Goal: Task Accomplishment & Management: Complete application form

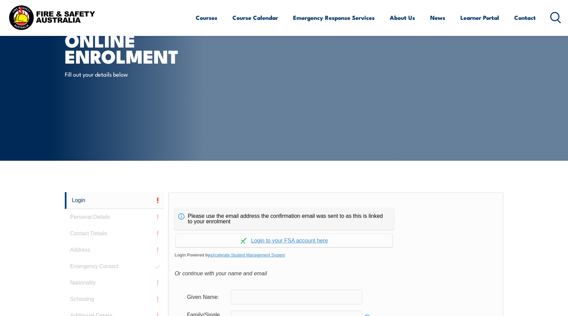
scroll to position [183, 0]
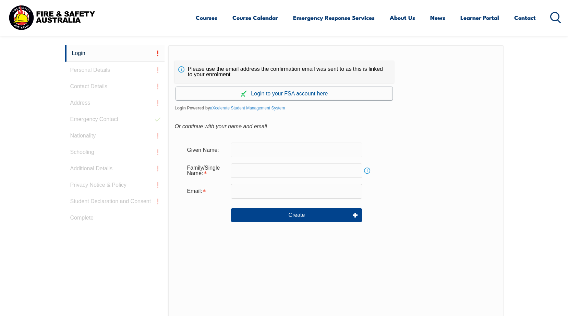
click at [200, 94] on link "Continue with aXcelerate" at bounding box center [284, 93] width 216 height 13
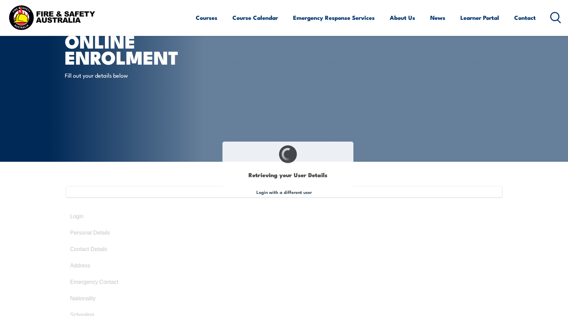
type input "Elangovan"
type input "Balasubramaniam"
type input "January 14, 1968"
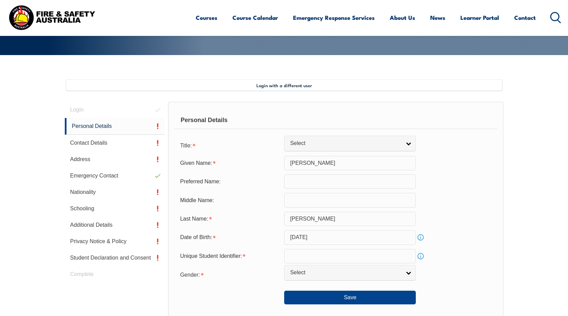
scroll to position [138, 0]
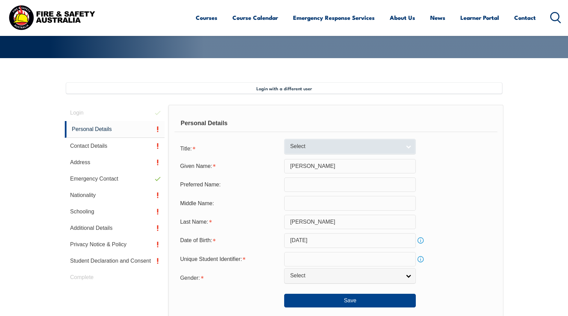
click at [406, 150] on link "Select" at bounding box center [350, 146] width 132 height 15
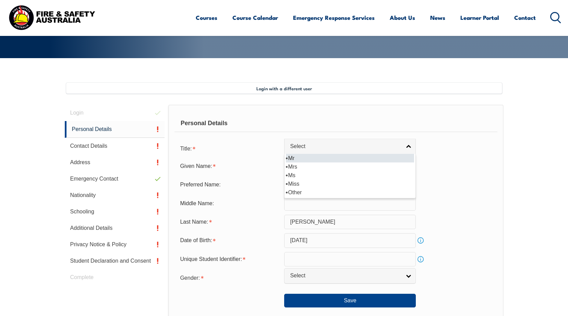
click at [314, 157] on li "Mr" at bounding box center [350, 158] width 128 height 9
select select "Mr"
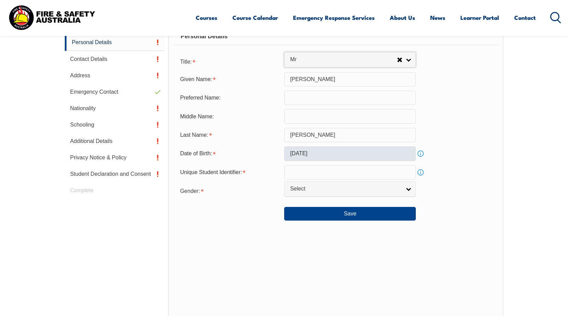
scroll to position [241, 0]
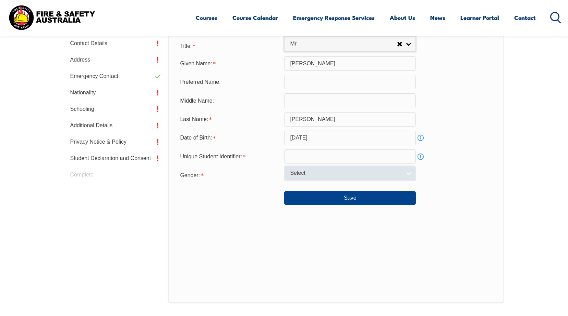
click at [408, 175] on link "Select" at bounding box center [350, 173] width 132 height 15
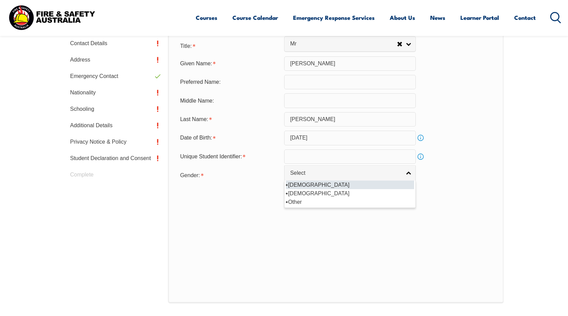
click at [315, 186] on li "[DEMOGRAPHIC_DATA]" at bounding box center [350, 185] width 128 height 9
select select "M"
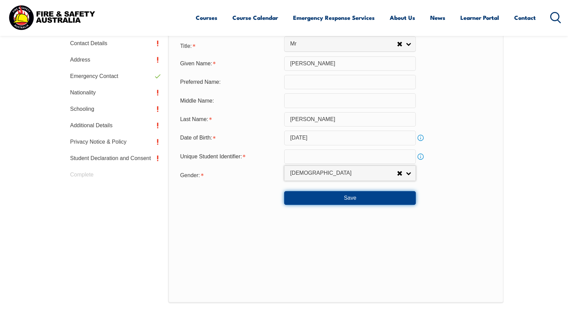
click at [353, 198] on button "Save" at bounding box center [350, 198] width 132 height 14
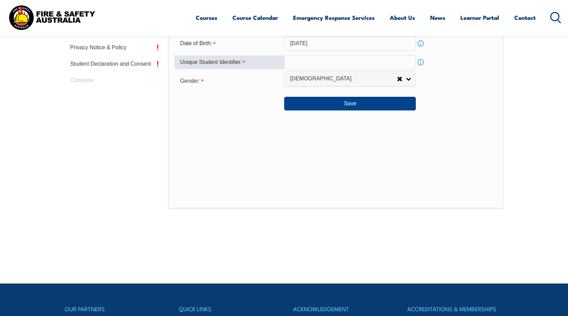
scroll to position [356, 0]
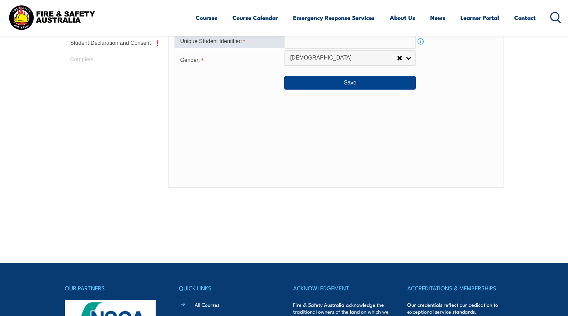
click at [308, 41] on input "text" at bounding box center [350, 41] width 132 height 14
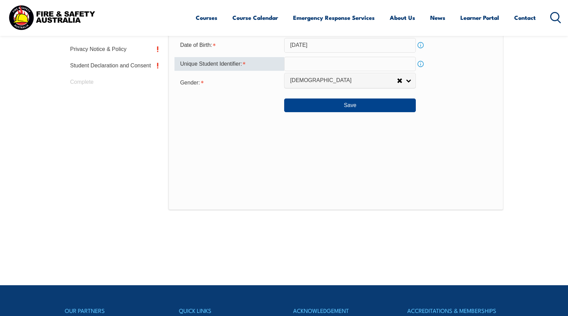
scroll to position [322, 0]
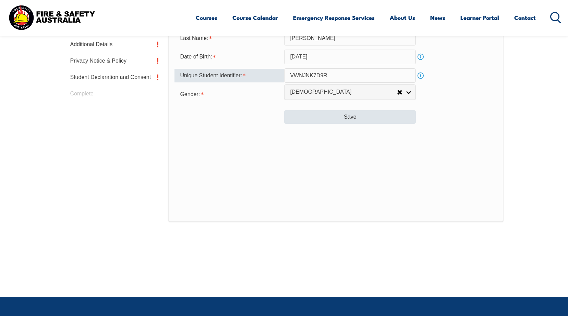
type input "VWNJNK7D9R"
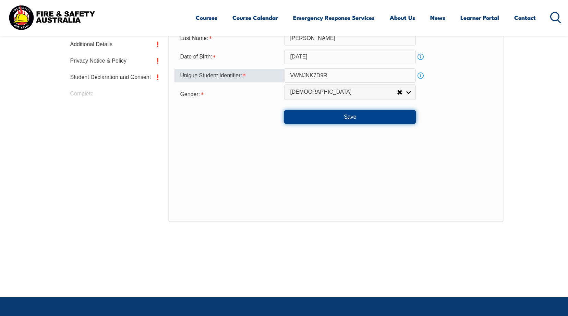
click at [332, 118] on button "Save" at bounding box center [350, 117] width 132 height 14
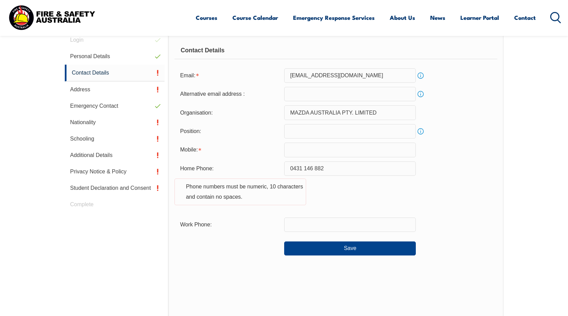
scroll to position [187, 0]
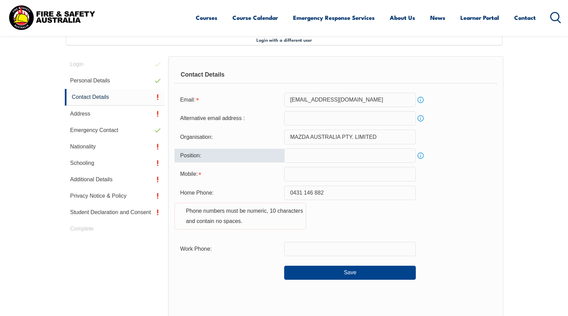
click at [299, 155] on input "text" at bounding box center [350, 156] width 132 height 14
type input "Store Person"
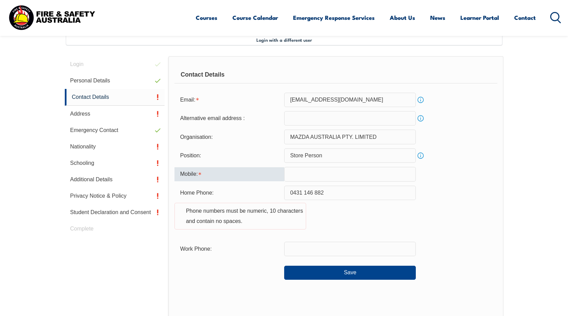
click at [310, 172] on input "text" at bounding box center [350, 174] width 132 height 14
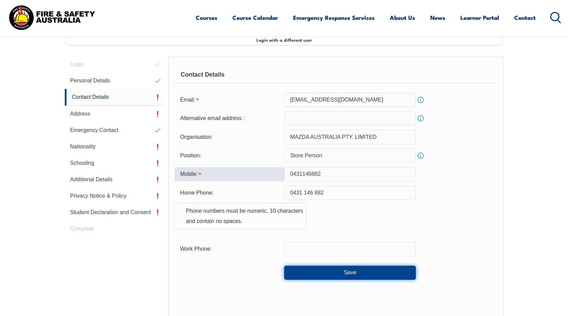
click at [351, 273] on button "Save" at bounding box center [350, 273] width 132 height 14
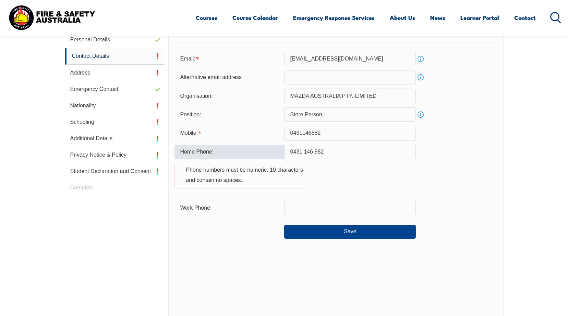
scroll to position [338, 0]
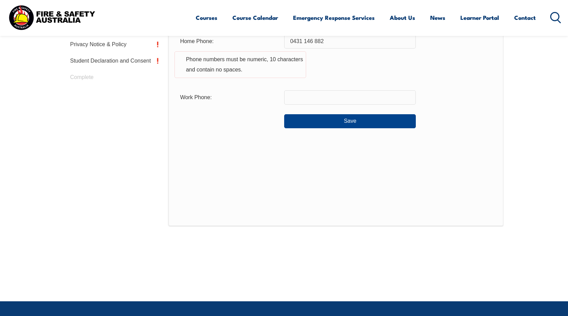
click at [458, 84] on div "Home Phone: 0431 146 882 Phone numbers must be numeric, 10 characters and conta…" at bounding box center [335, 60] width 322 height 52
click at [330, 60] on div "Home Phone: 0431 146 882 Phone numbers must be numeric, 10 characters and conta…" at bounding box center [335, 60] width 322 height 52
click at [324, 120] on button "Save" at bounding box center [350, 121] width 132 height 14
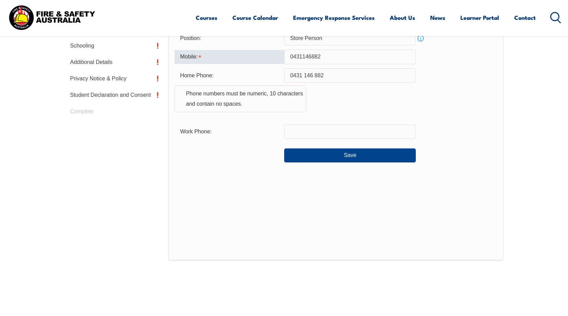
click at [339, 55] on input "0431146882" at bounding box center [350, 57] width 132 height 14
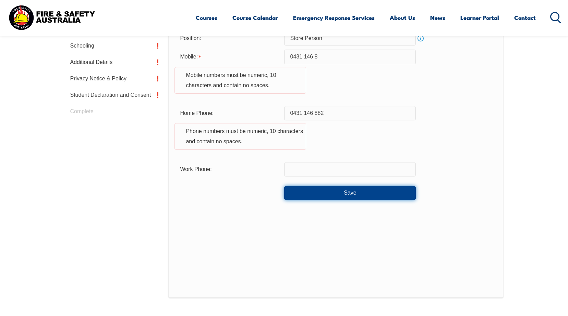
click at [336, 198] on button "Save" at bounding box center [350, 193] width 132 height 14
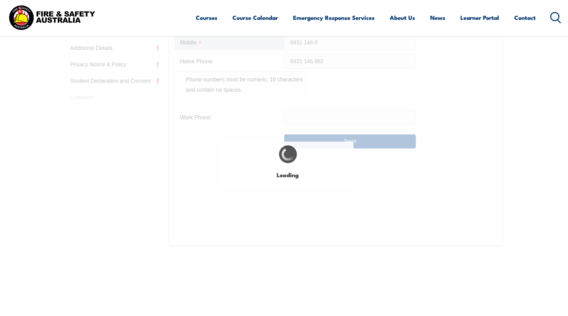
scroll to position [320, 0]
type input "0431146882"
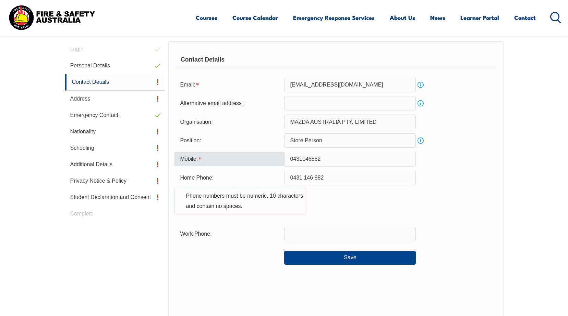
scroll to position [217, 0]
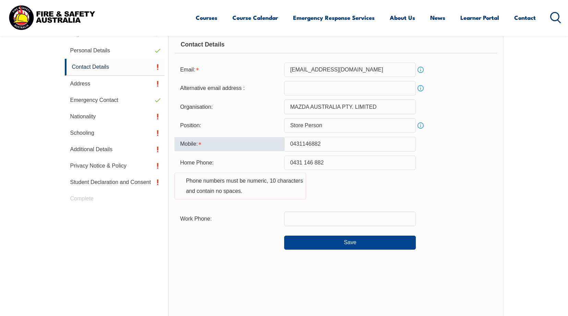
click at [421, 70] on link "Info" at bounding box center [420, 70] width 10 height 10
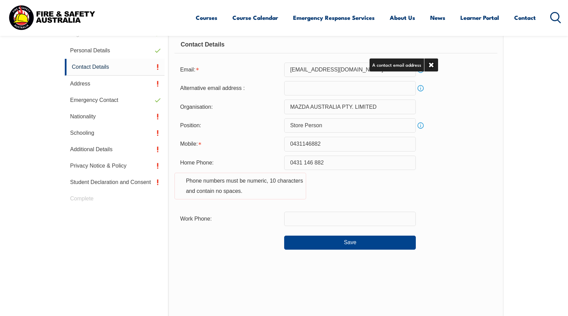
click at [452, 86] on div "Alternative email address : Info" at bounding box center [335, 88] width 322 height 14
click at [420, 125] on link "Info" at bounding box center [420, 126] width 10 height 10
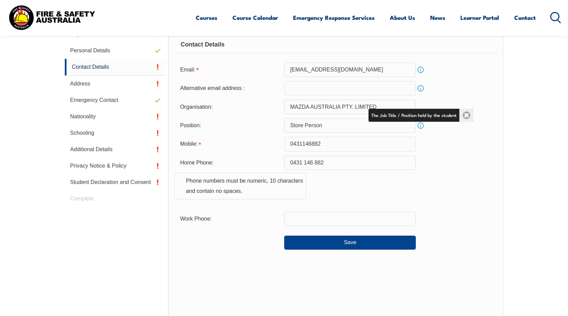
click at [465, 115] on link "Close" at bounding box center [466, 115] width 14 height 13
click at [303, 125] on input "Store Person" at bounding box center [350, 126] width 132 height 14
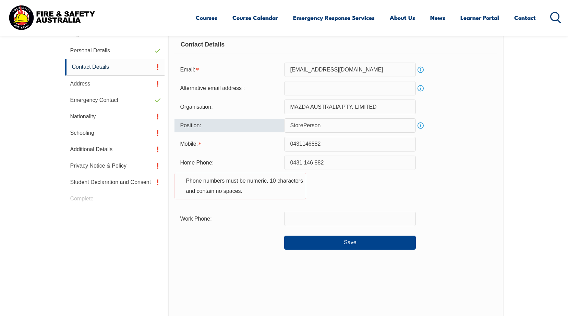
type input "StorePerson"
click at [476, 149] on div "Mobile: 0431146882" at bounding box center [335, 144] width 322 height 14
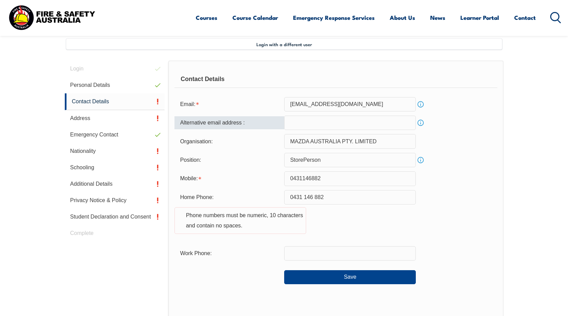
scroll to position [183, 0]
click at [422, 105] on link "Info" at bounding box center [420, 104] width 10 height 10
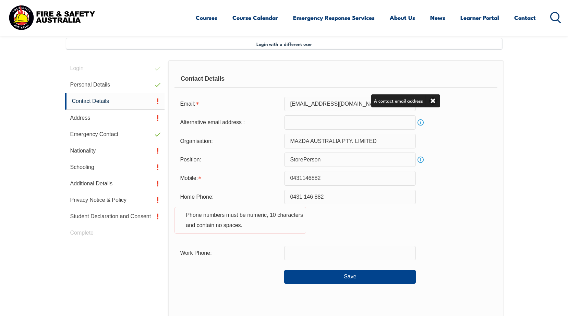
click at [414, 99] on input "ebala@mazda.com.au" at bounding box center [350, 104] width 132 height 14
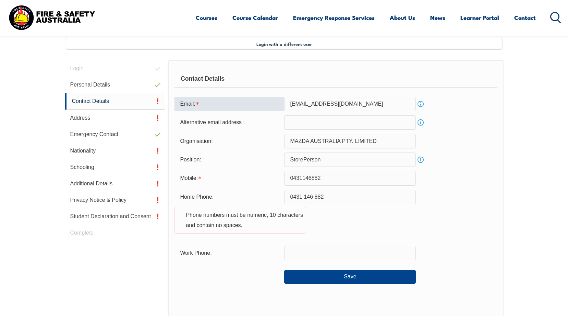
type input "ebala@mazda.com.au"
click at [478, 214] on div "Home Phone: 0431 146 882 Phone numbers must be numeric, 10 characters and conta…" at bounding box center [335, 216] width 322 height 52
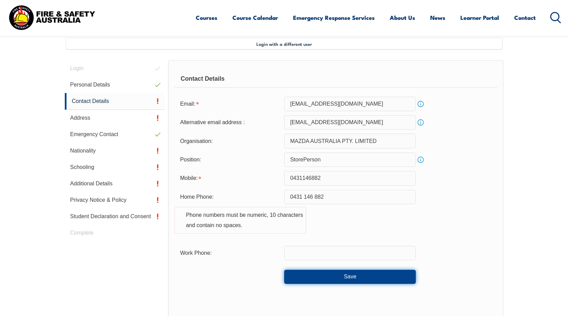
click at [361, 277] on button "Save" at bounding box center [350, 277] width 132 height 14
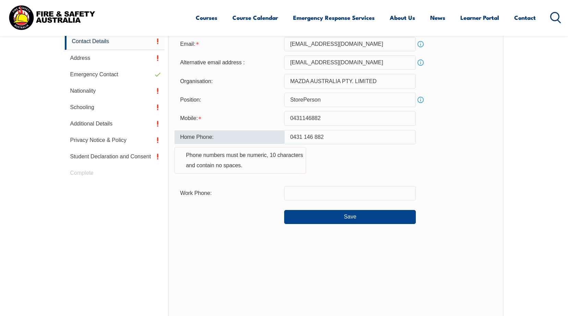
scroll to position [201, 0]
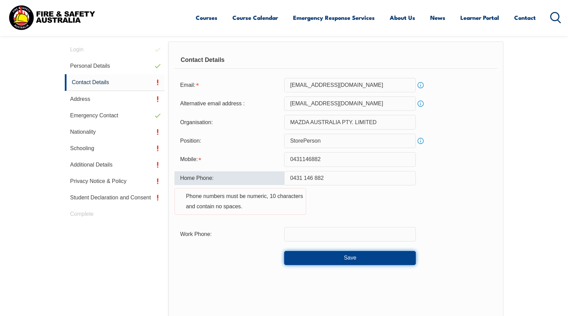
click at [340, 254] on button "Save" at bounding box center [350, 258] width 132 height 14
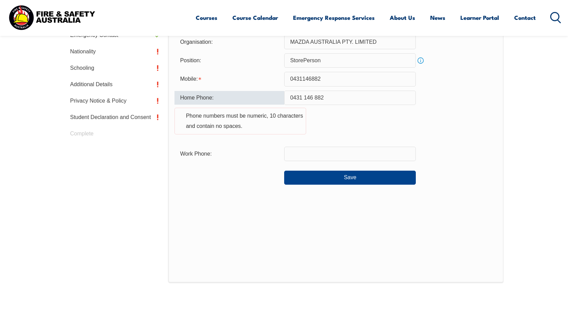
scroll to position [270, 0]
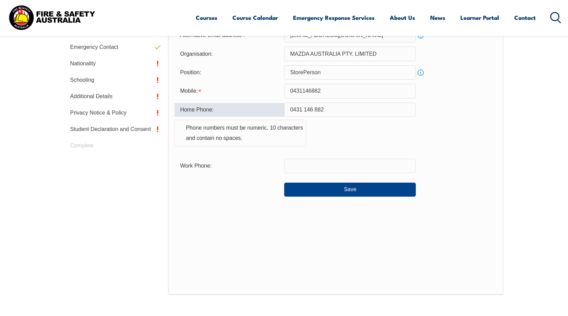
click at [302, 108] on input "0431 146 882" at bounding box center [350, 110] width 132 height 14
click at [311, 110] on input "0431146 882" at bounding box center [350, 110] width 132 height 14
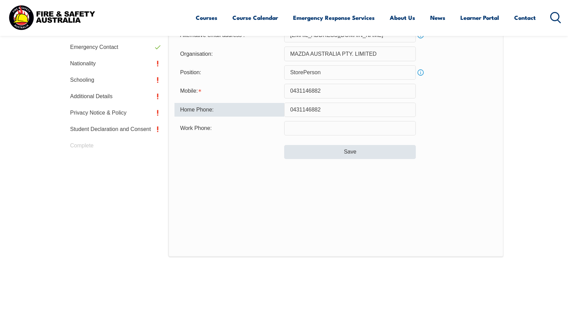
type input "0431146882"
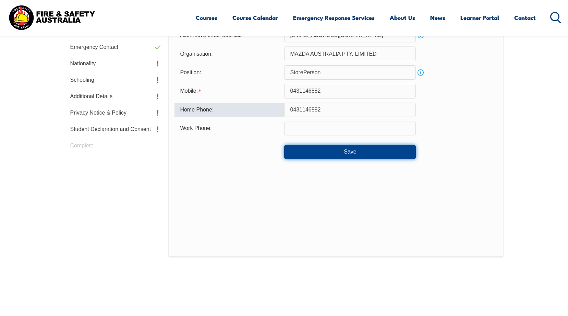
click at [312, 149] on button "Save" at bounding box center [350, 152] width 132 height 14
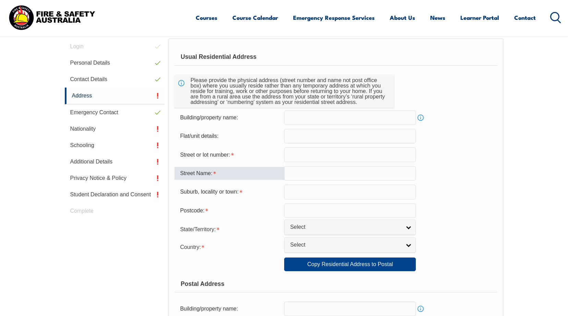
scroll to position [221, 0]
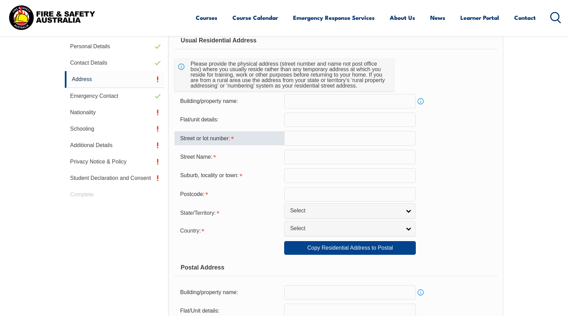
click at [300, 138] on input "text" at bounding box center [350, 138] width 132 height 14
type input "6"
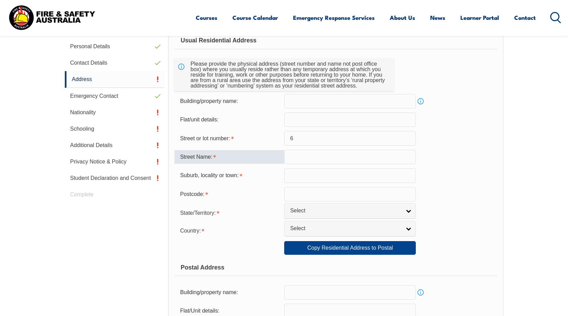
click at [294, 158] on input "text" at bounding box center [350, 157] width 132 height 14
type input "Carver Circuit"
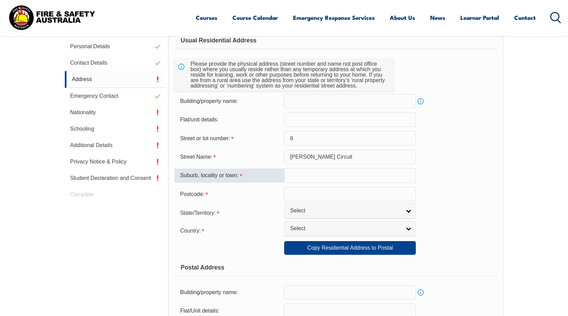
click at [298, 178] on input "text" at bounding box center [350, 176] width 132 height 14
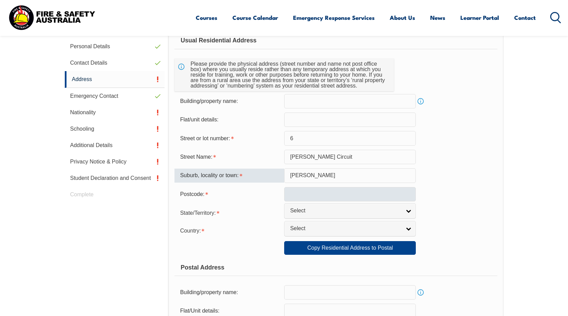
type input "Wollert"
click at [301, 193] on input "text" at bounding box center [350, 194] width 132 height 14
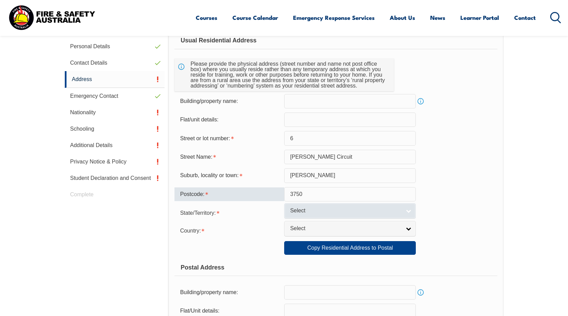
type input "3750"
click at [322, 212] on span "Select" at bounding box center [345, 211] width 111 height 7
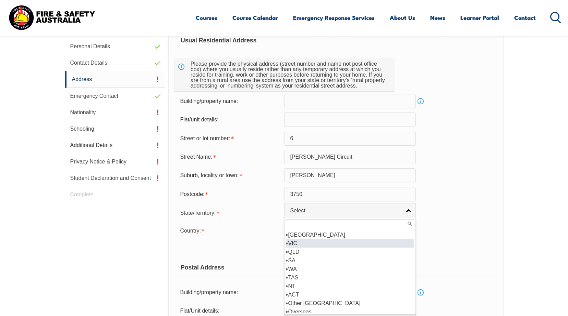
click at [295, 245] on li "VIC" at bounding box center [350, 243] width 128 height 9
select select "VIC"
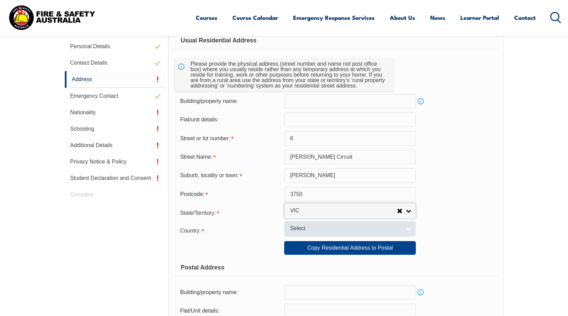
click at [408, 230] on link "Select" at bounding box center [350, 228] width 132 height 15
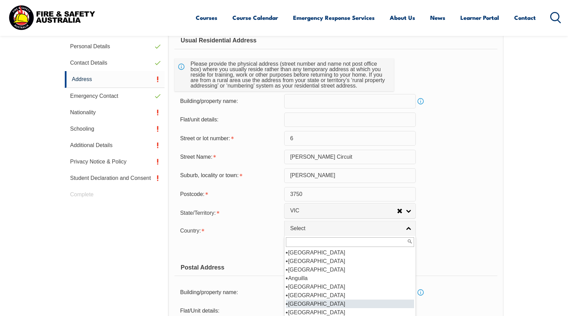
scroll to position [69, 0]
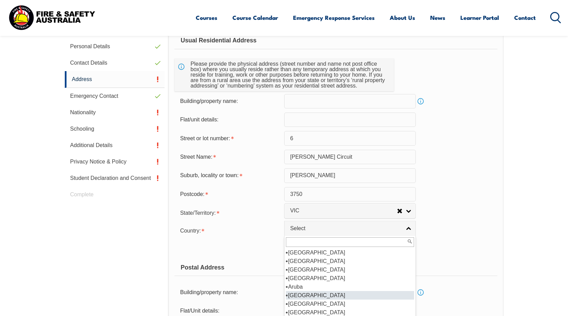
click at [303, 294] on li "[GEOGRAPHIC_DATA]" at bounding box center [350, 295] width 128 height 9
select select "1101"
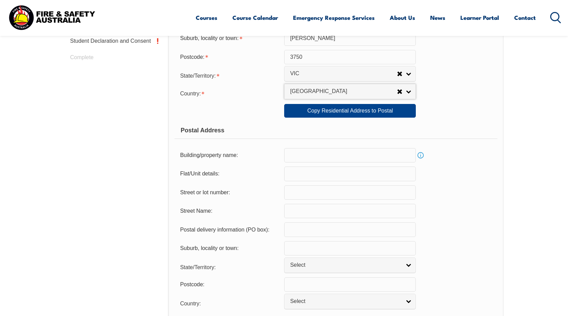
scroll to position [358, 0]
click at [346, 110] on link "Copy Residential Address to Postal" at bounding box center [350, 111] width 132 height 14
type input "6"
type input "Carver Circuit"
type input "Wollert"
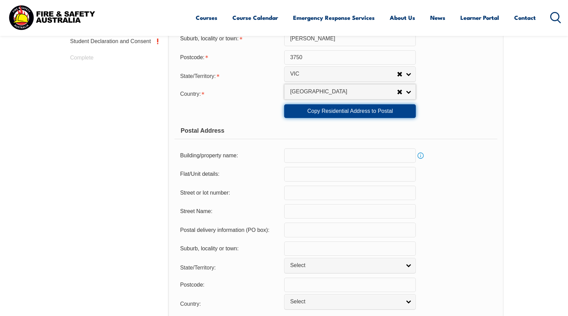
select select "VIC"
type input "3750"
select select "1101"
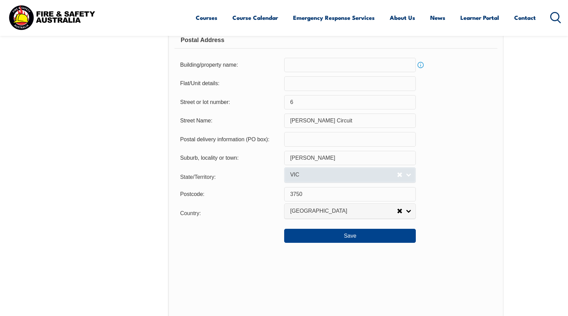
scroll to position [461, 0]
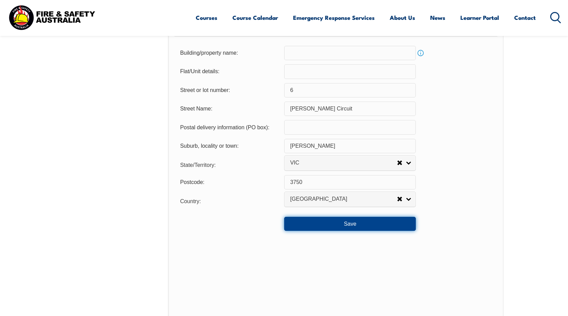
click at [336, 221] on button "Save" at bounding box center [350, 224] width 132 height 14
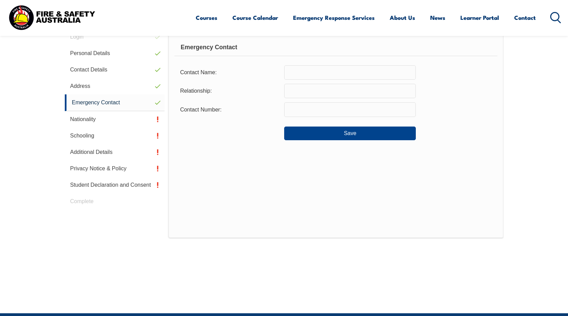
scroll to position [187, 0]
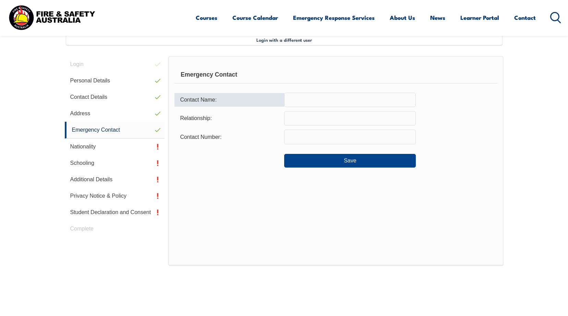
click at [306, 100] on input "text" at bounding box center [350, 100] width 132 height 14
type input "Shirani"
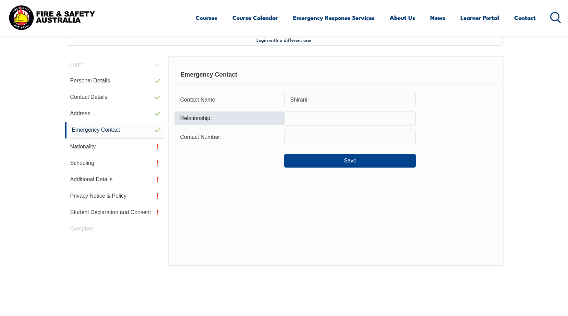
click at [294, 119] on input "text" at bounding box center [350, 118] width 132 height 14
click at [286, 119] on input "daughter" at bounding box center [350, 118] width 132 height 14
type input "Daughter"
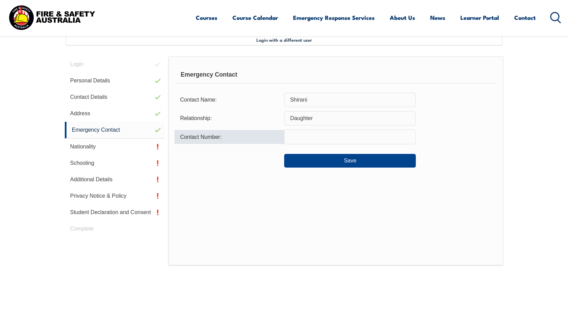
click at [305, 138] on input "text" at bounding box center [350, 137] width 132 height 14
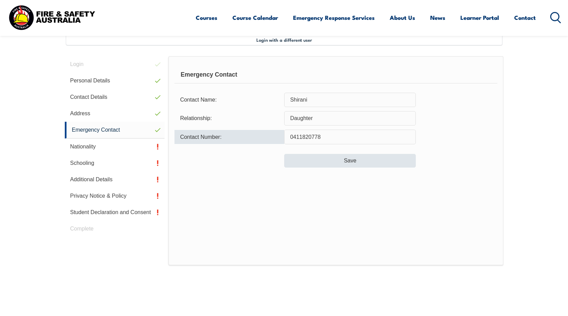
type input "0411820778"
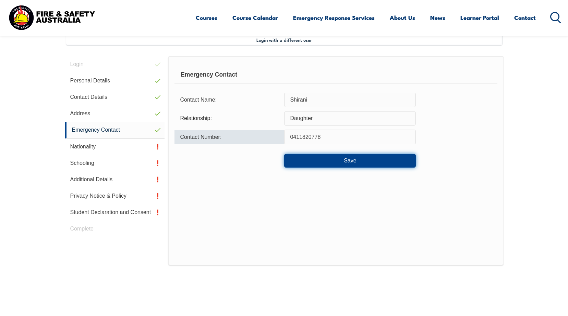
click at [355, 162] on button "Save" at bounding box center [350, 161] width 132 height 14
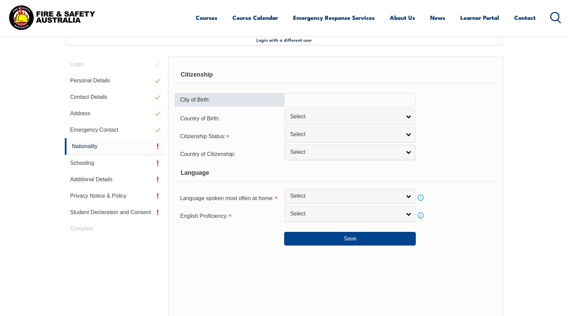
click at [299, 101] on input "text" at bounding box center [350, 100] width 132 height 14
type input "Jafna"
click at [364, 114] on span "Select" at bounding box center [345, 116] width 111 height 7
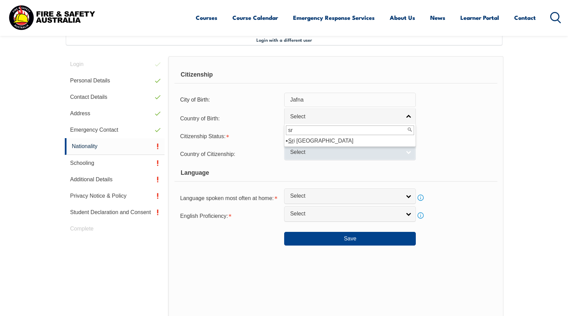
type input "sr"
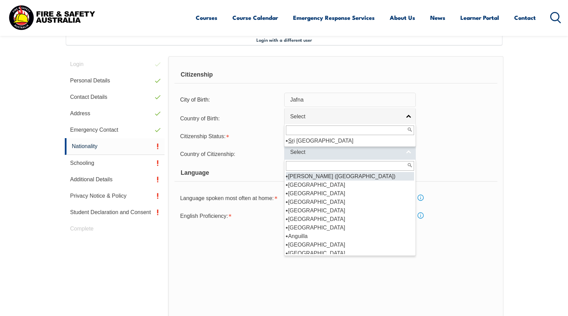
click at [321, 154] on span "Select" at bounding box center [345, 152] width 111 height 7
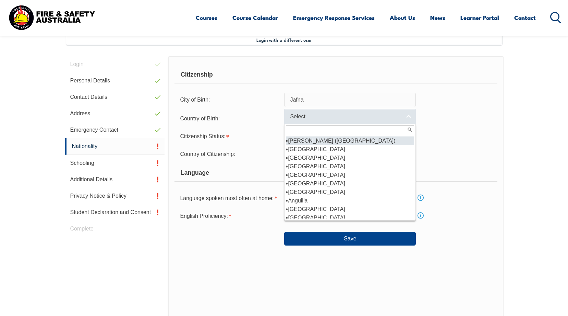
click at [327, 116] on span "Select" at bounding box center [345, 116] width 111 height 7
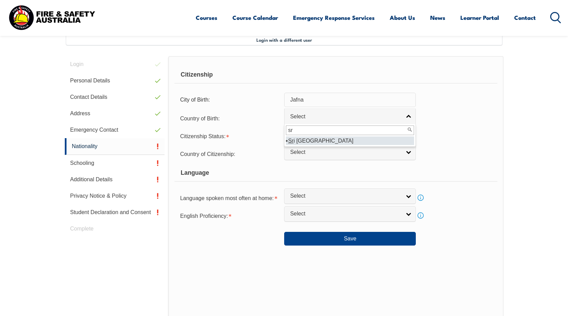
type input "sr"
click at [312, 141] on li "Sr i Lanka" at bounding box center [350, 141] width 128 height 9
select select "7107"
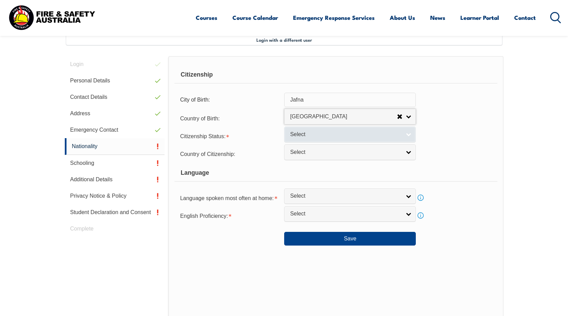
click at [315, 134] on span "Select" at bounding box center [345, 134] width 111 height 7
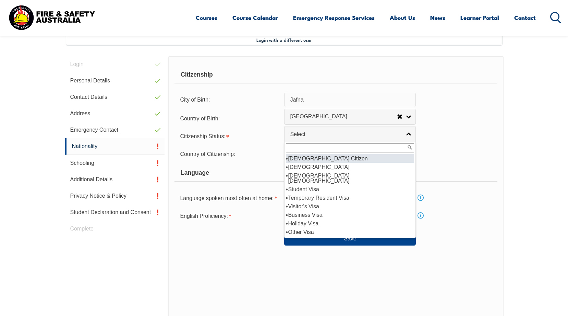
click at [320, 158] on li "[DEMOGRAPHIC_DATA] Citizen" at bounding box center [350, 158] width 128 height 9
select select "1"
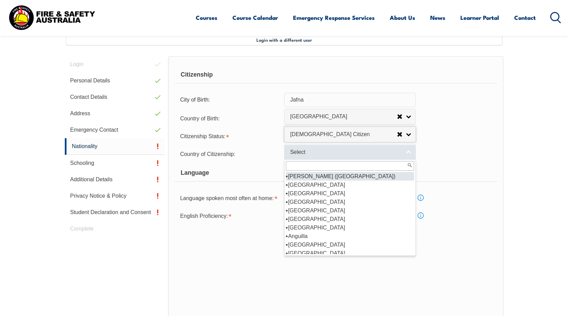
click at [314, 151] on span "Select" at bounding box center [345, 152] width 111 height 7
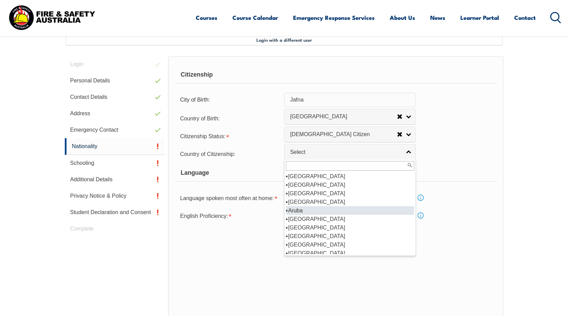
scroll to position [103, 0]
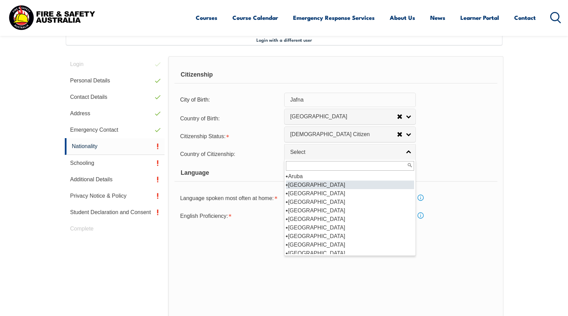
click at [308, 185] on li "[GEOGRAPHIC_DATA]" at bounding box center [350, 185] width 128 height 9
select select "1101"
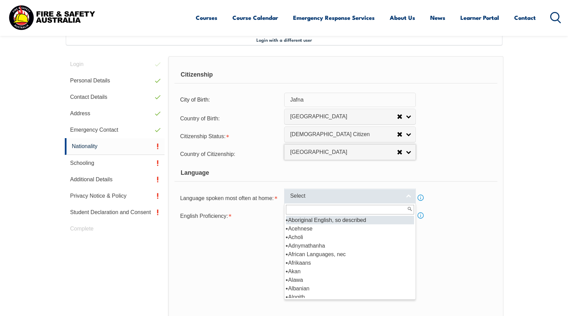
click at [403, 196] on link "Select" at bounding box center [350, 196] width 132 height 15
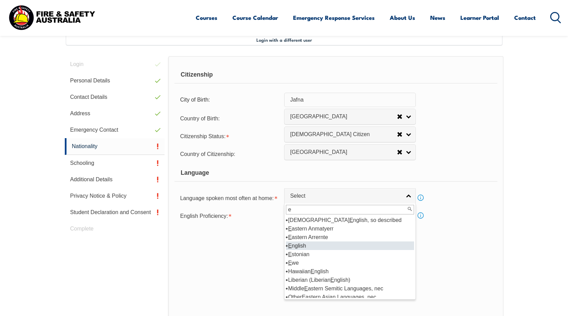
type input "e"
click at [303, 245] on li "E nglish" at bounding box center [350, 246] width 128 height 9
select select "1201"
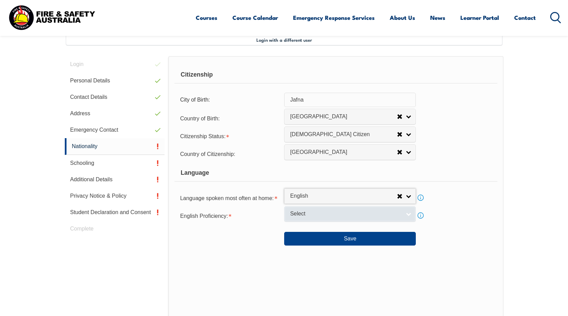
click at [409, 214] on link "Select" at bounding box center [350, 214] width 132 height 15
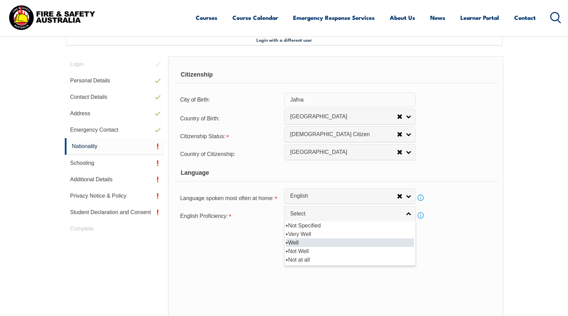
click at [302, 240] on li "Well" at bounding box center [350, 243] width 128 height 9
select select "2"
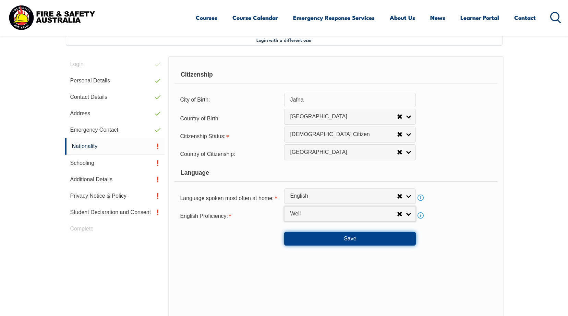
click at [353, 239] on button "Save" at bounding box center [350, 239] width 132 height 14
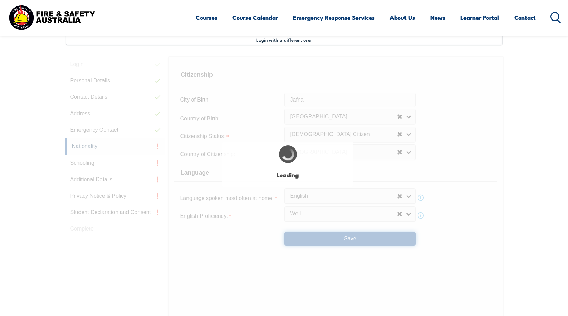
select select "false"
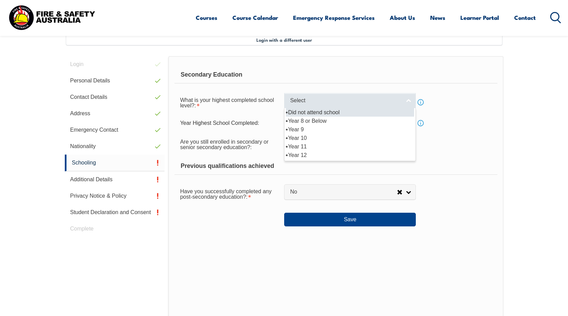
click at [408, 100] on link "Select" at bounding box center [350, 100] width 132 height 15
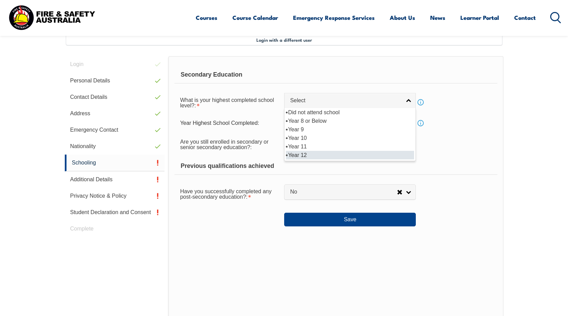
click at [299, 155] on li "Year 12" at bounding box center [350, 155] width 128 height 9
select select "12"
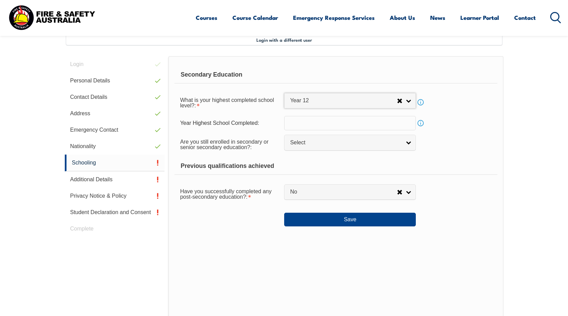
click at [410, 124] on input "text" at bounding box center [350, 123] width 132 height 14
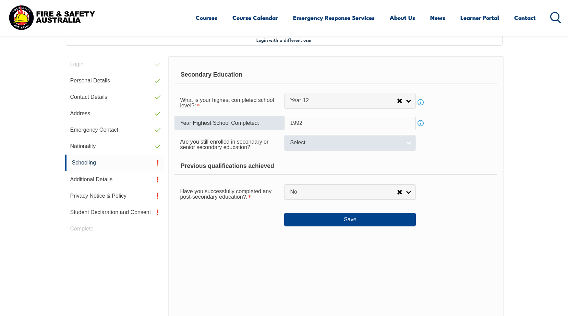
type input "1992"
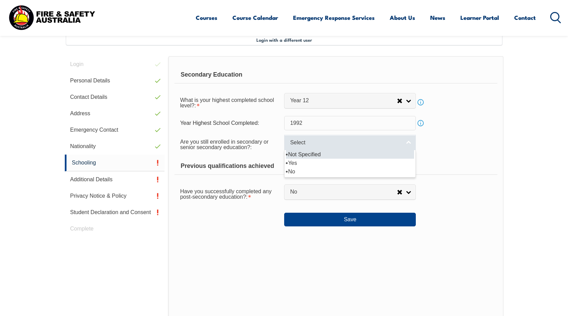
click at [352, 142] on span "Select" at bounding box center [345, 142] width 111 height 7
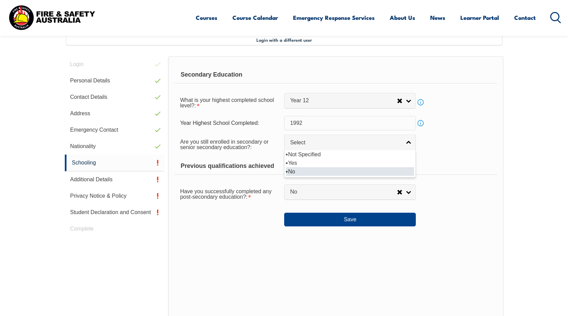
click at [296, 172] on li "No" at bounding box center [350, 171] width 128 height 9
select select "false"
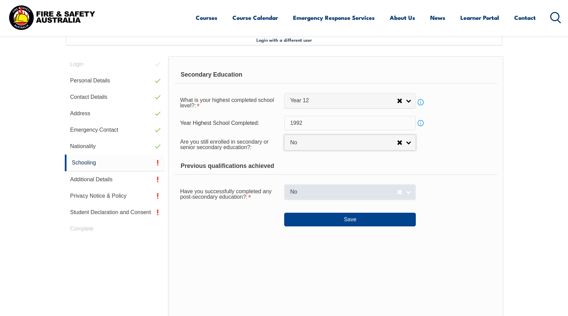
click at [408, 193] on link "No" at bounding box center [350, 192] width 132 height 15
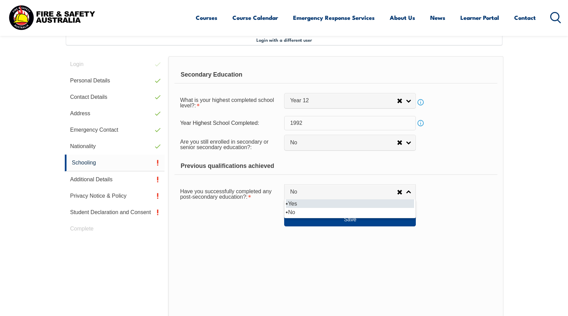
click at [289, 204] on li "Yes" at bounding box center [350, 204] width 128 height 9
select select "true"
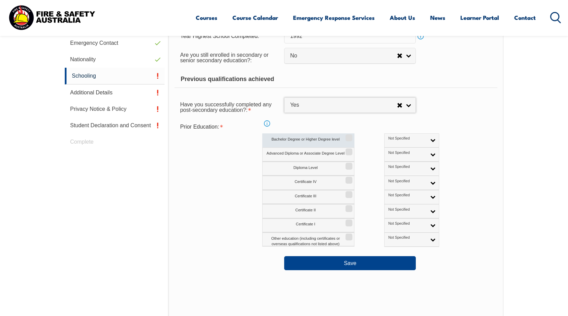
scroll to position [289, 0]
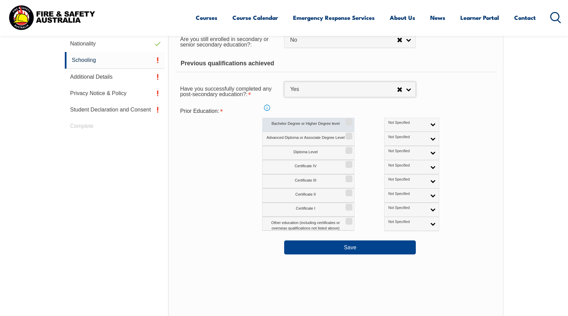
click at [333, 124] on label "Bachelor Degree or Higher Degree level" at bounding box center [308, 125] width 92 height 14
click at [346, 120] on input "Bachelor Degree or Higher Degree level" at bounding box center [348, 120] width 4 height 1
checkbox input "true"
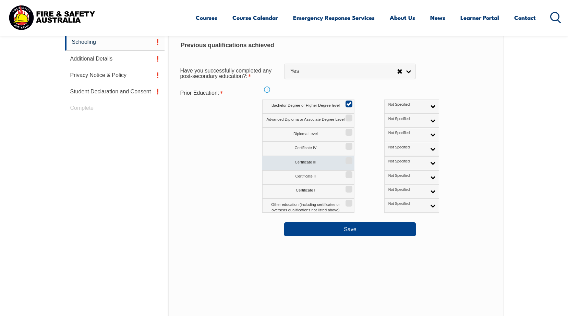
scroll to position [324, 0]
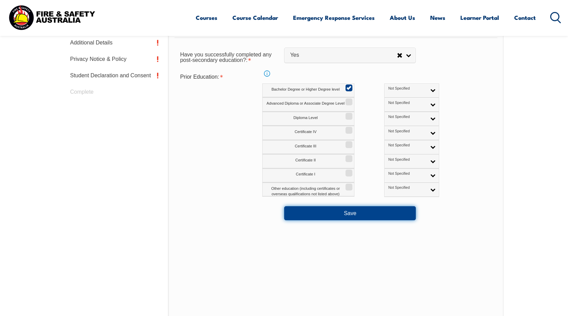
click at [340, 214] on button "Save" at bounding box center [350, 214] width 132 height 14
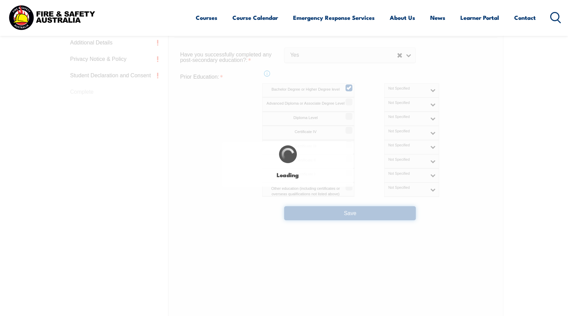
select select "false"
select select "true"
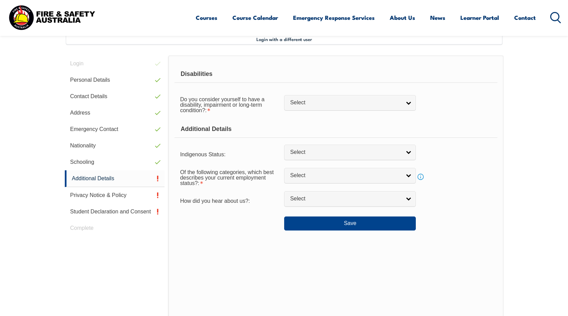
scroll to position [187, 0]
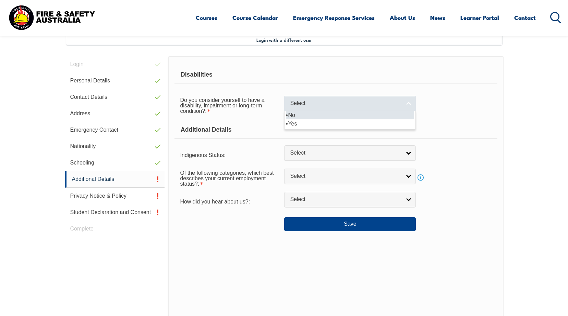
click at [406, 105] on link "Select" at bounding box center [350, 103] width 132 height 15
click at [300, 113] on li "No" at bounding box center [350, 115] width 128 height 9
select select "false"
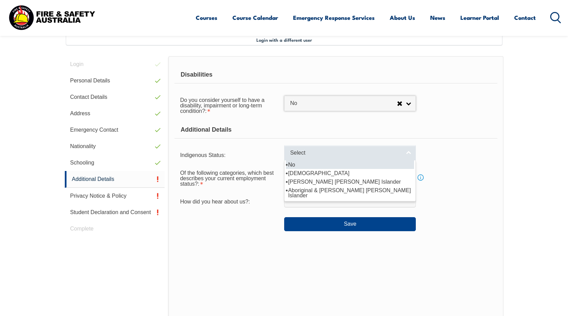
click at [408, 156] on link "Select" at bounding box center [350, 153] width 132 height 15
click at [301, 166] on li "No" at bounding box center [350, 165] width 128 height 9
select select "4"
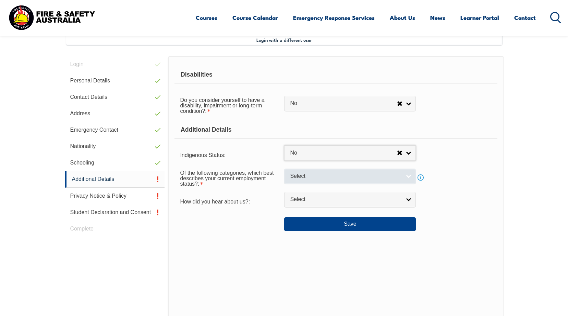
click at [406, 178] on link "Select" at bounding box center [350, 176] width 132 height 15
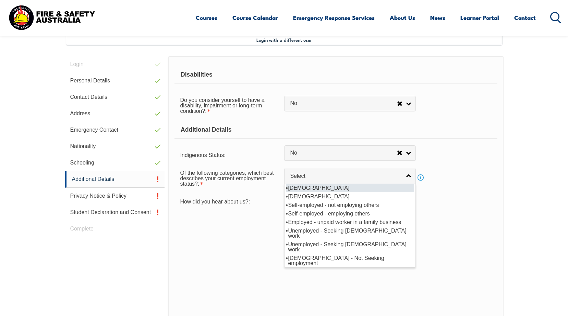
click at [308, 187] on li "[DEMOGRAPHIC_DATA]" at bounding box center [350, 188] width 128 height 9
select select "1"
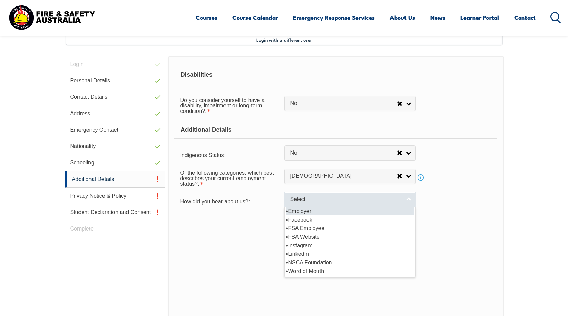
click at [408, 200] on link "Select" at bounding box center [350, 199] width 132 height 15
click at [302, 211] on li "Employer" at bounding box center [350, 211] width 128 height 9
select select "8019"
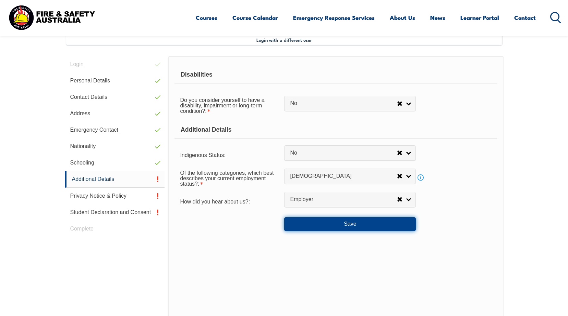
click at [315, 223] on button "Save" at bounding box center [350, 225] width 132 height 14
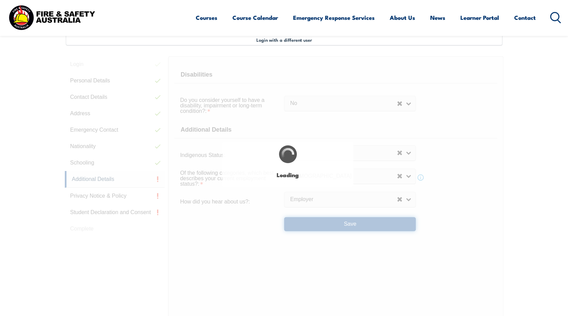
select select "false"
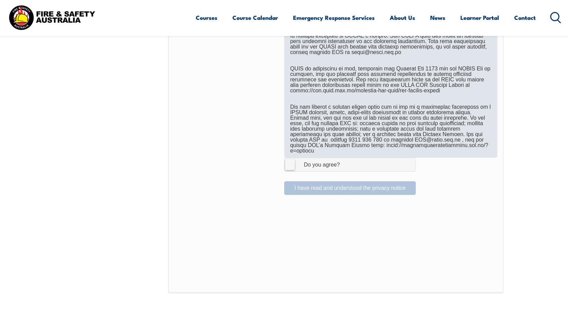
scroll to position [426, 0]
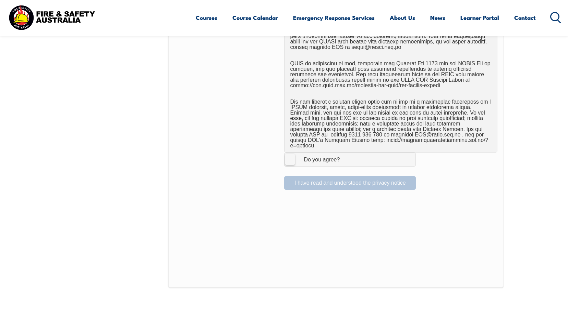
click at [288, 154] on label "I Agree Do you agree?" at bounding box center [350, 160] width 132 height 14
click at [345, 154] on input "I Agree Do you agree?" at bounding box center [351, 159] width 12 height 13
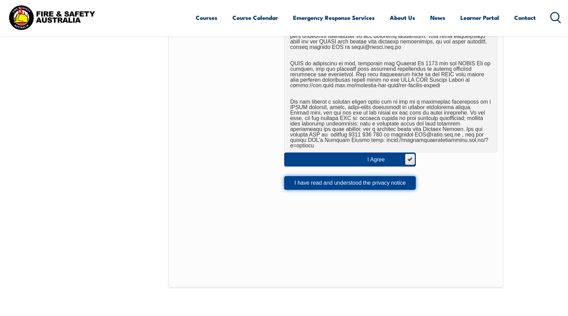
click at [334, 178] on button "I have read and understood the privacy notice" at bounding box center [350, 183] width 132 height 14
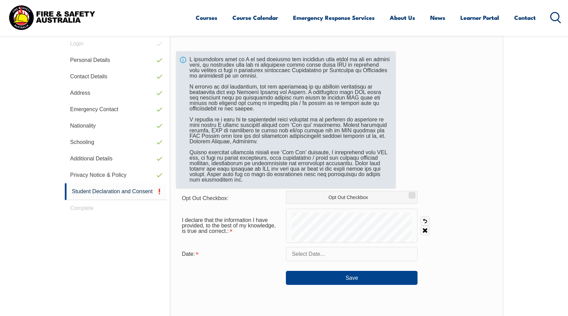
scroll to position [187, 0]
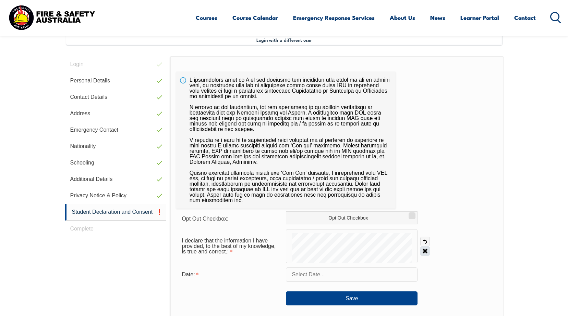
click at [424, 251] on link "Clear" at bounding box center [425, 252] width 10 height 10
click at [324, 219] on label "Opt Out Checkbox" at bounding box center [352, 218] width 132 height 13
click at [409, 214] on input "Opt Out Checkbox" at bounding box center [411, 213] width 4 height 1
checkbox input "true"
click at [319, 274] on input "text" at bounding box center [352, 275] width 132 height 14
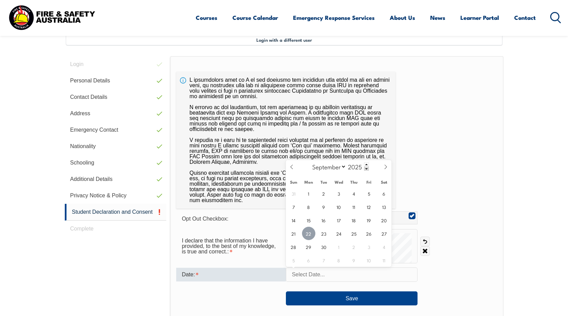
click at [308, 235] on span "22" at bounding box center [308, 233] width 13 height 13
type input "September 22, 2025"
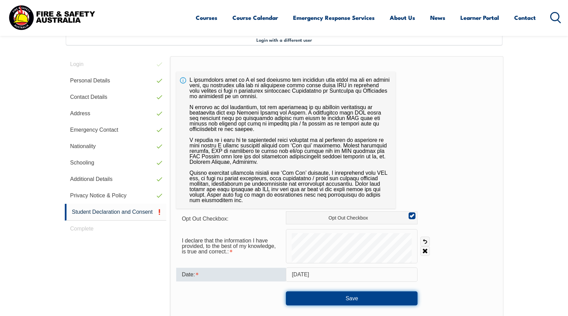
click at [309, 299] on button "Save" at bounding box center [352, 299] width 132 height 14
